Goal: Information Seeking & Learning: Learn about a topic

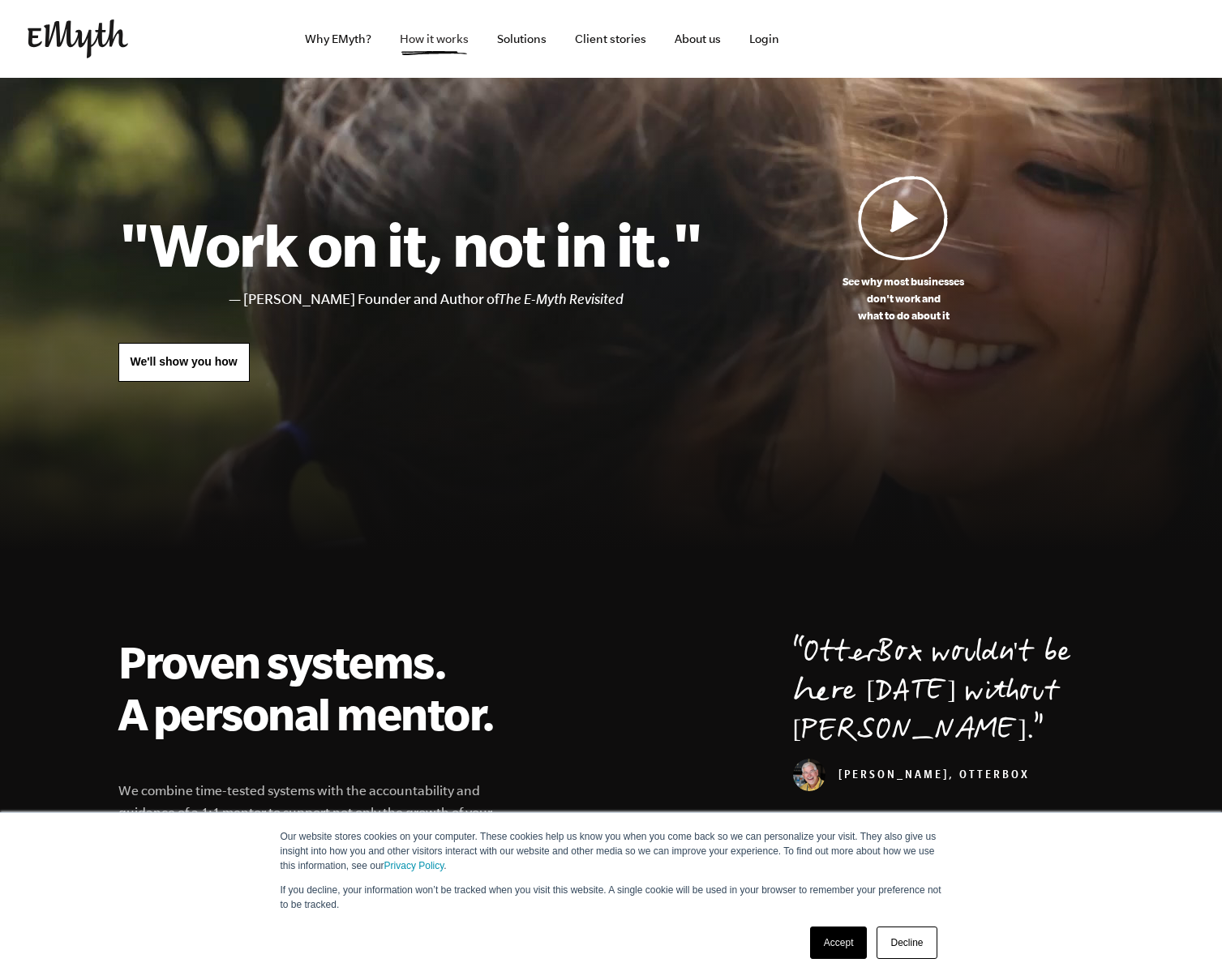
click at [434, 39] on span "How it works" at bounding box center [434, 39] width 69 height 13
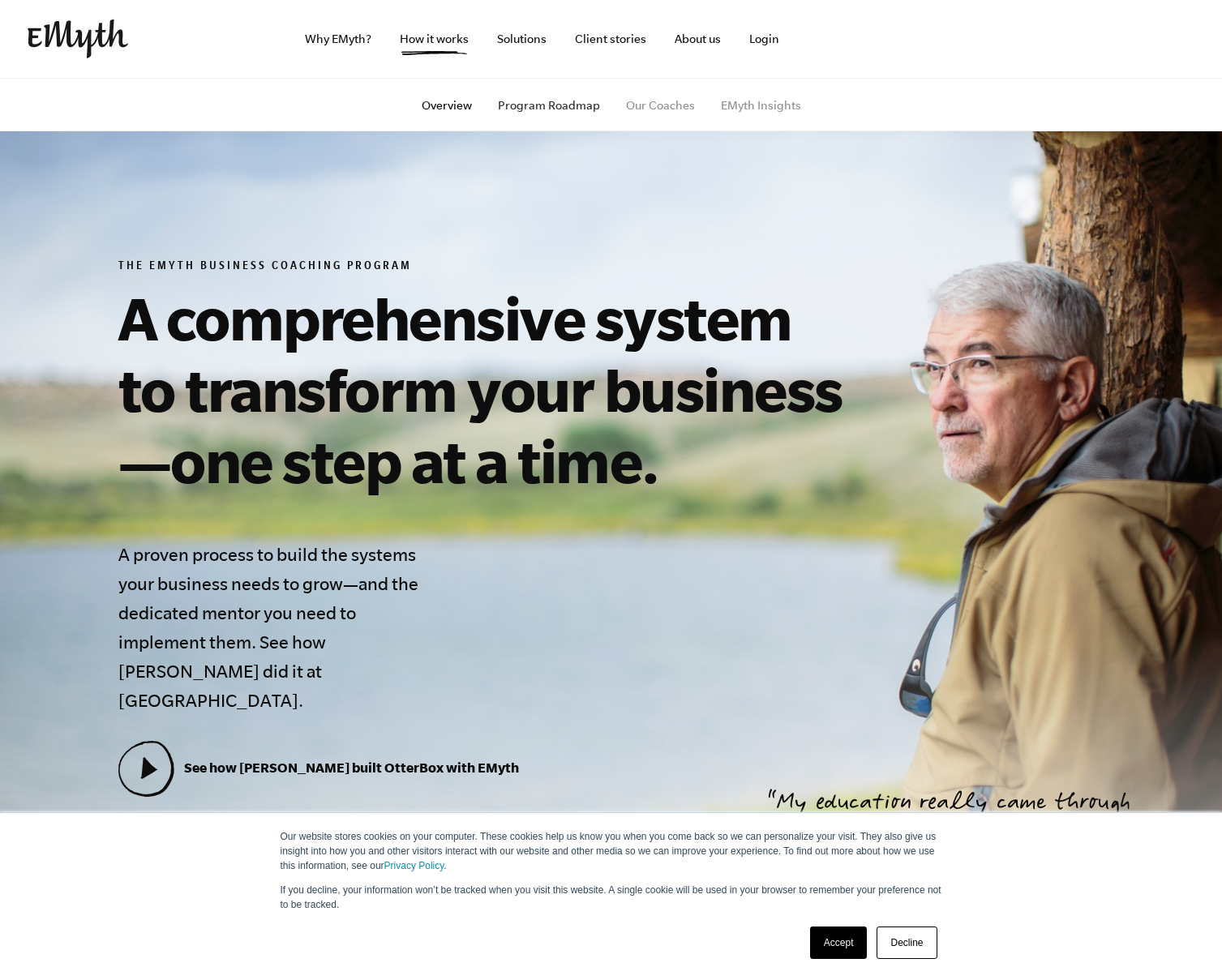
click at [548, 104] on span "Program Roadmap" at bounding box center [549, 105] width 102 height 13
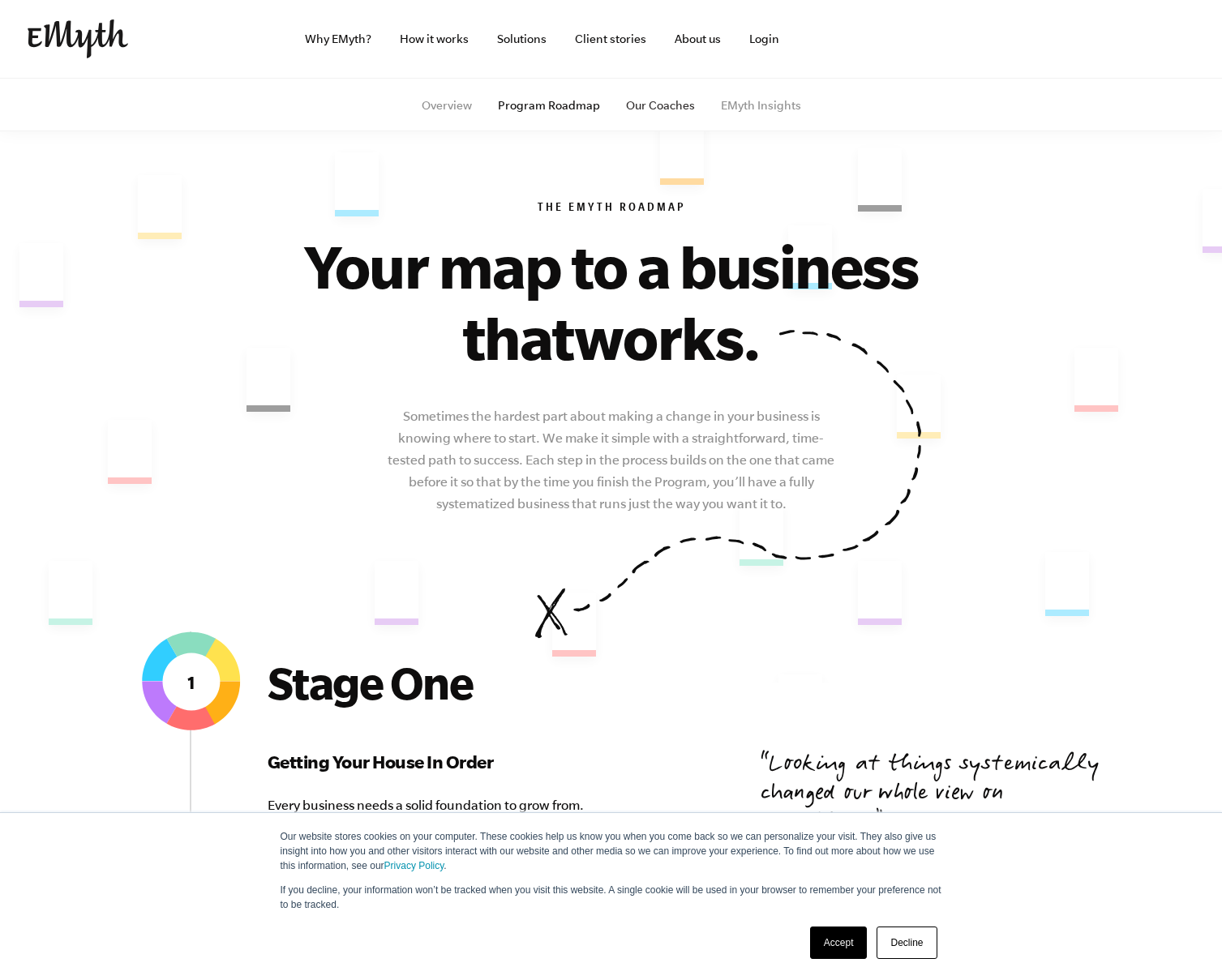
click at [660, 104] on span "Our Coaches" at bounding box center [660, 105] width 69 height 13
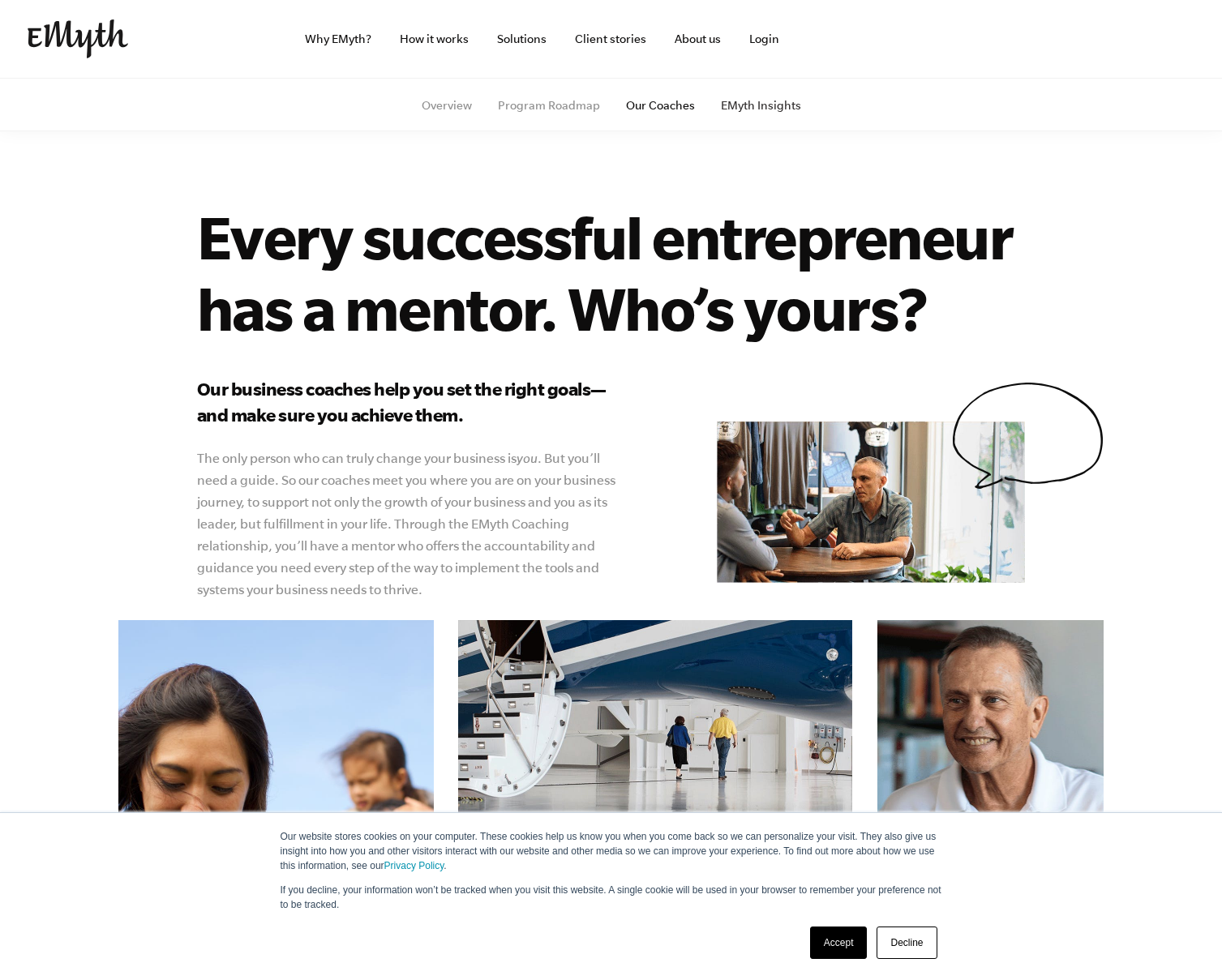
click at [760, 104] on span "EMyth Insights" at bounding box center [760, 105] width 80 height 13
